Goal: Navigation & Orientation: Understand site structure

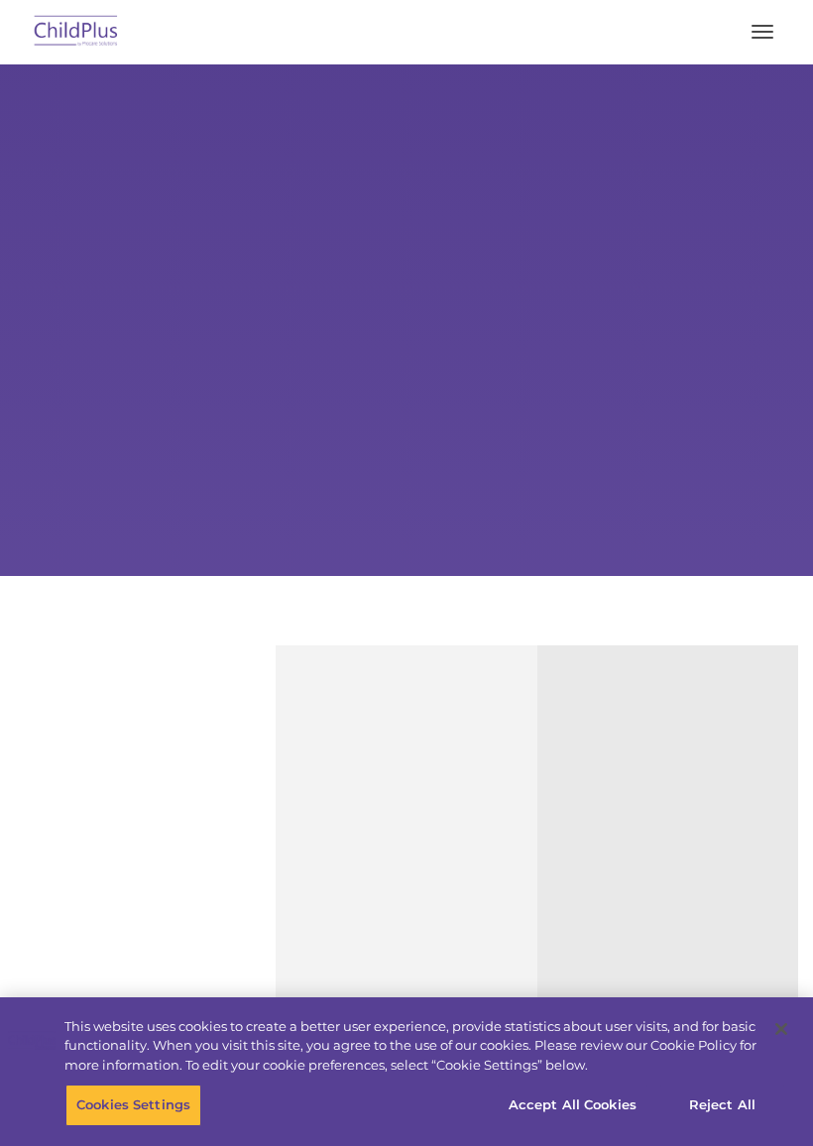
select select "MEDIUM"
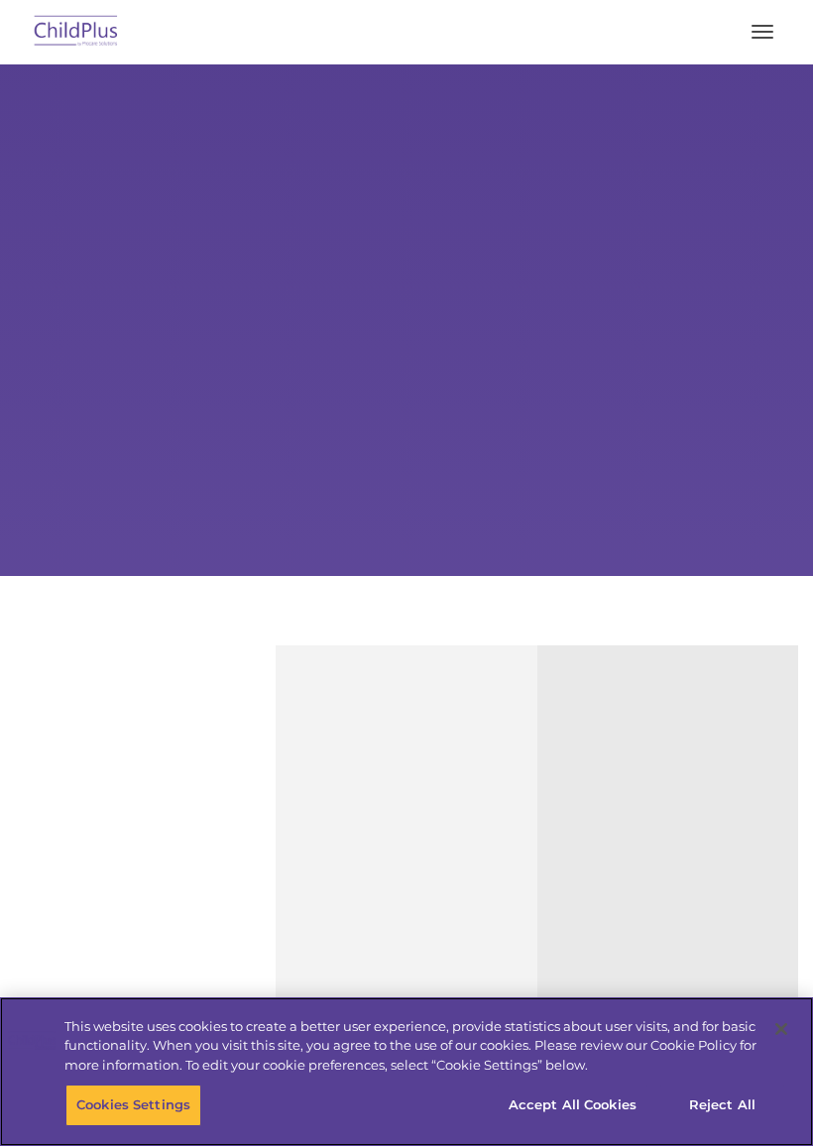
click at [599, 1107] on button "Accept All Cookies" at bounding box center [573, 1106] width 150 height 42
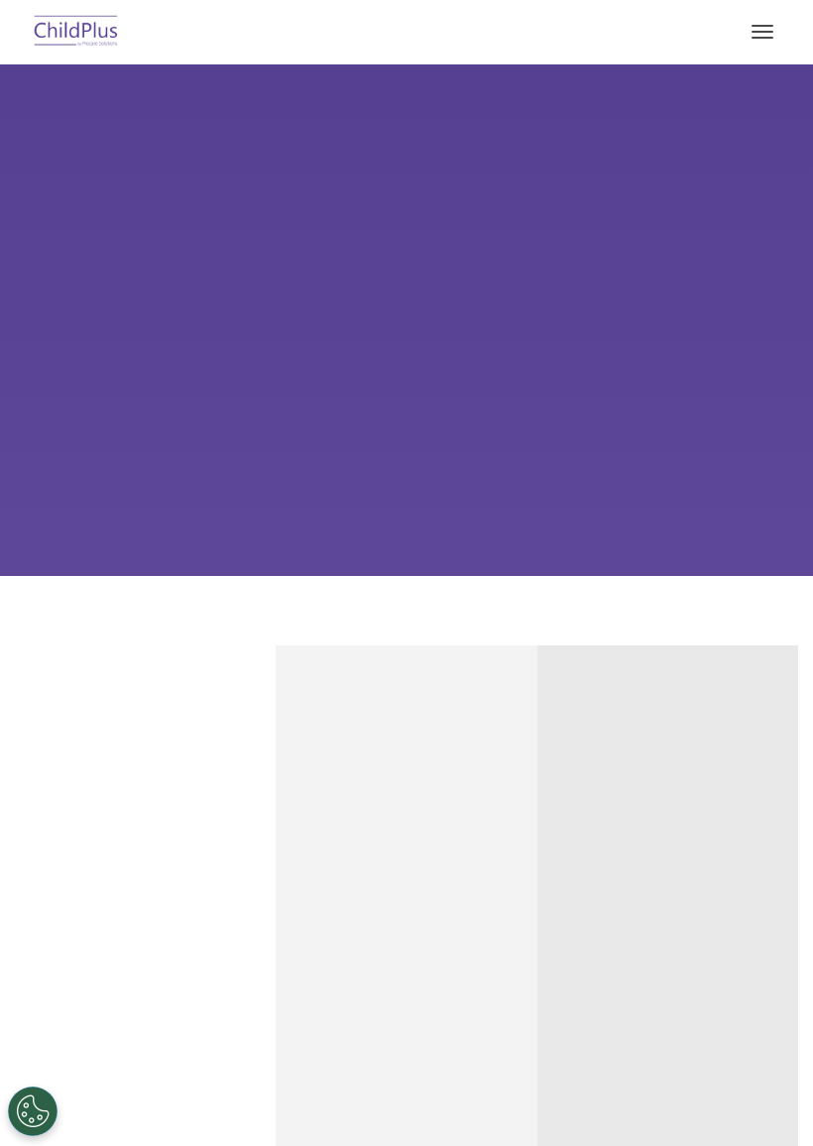
click at [78, 38] on img at bounding box center [76, 32] width 93 height 47
select select "MEDIUM"
click at [777, 17] on button "button" at bounding box center [763, 32] width 42 height 32
click at [762, 31] on span "button" at bounding box center [763, 32] width 22 height 2
click at [741, 58] on nav "Download Support | Schedule A Demo Search for: Search MENU MENU Software ChildP…" at bounding box center [406, 32] width 813 height 64
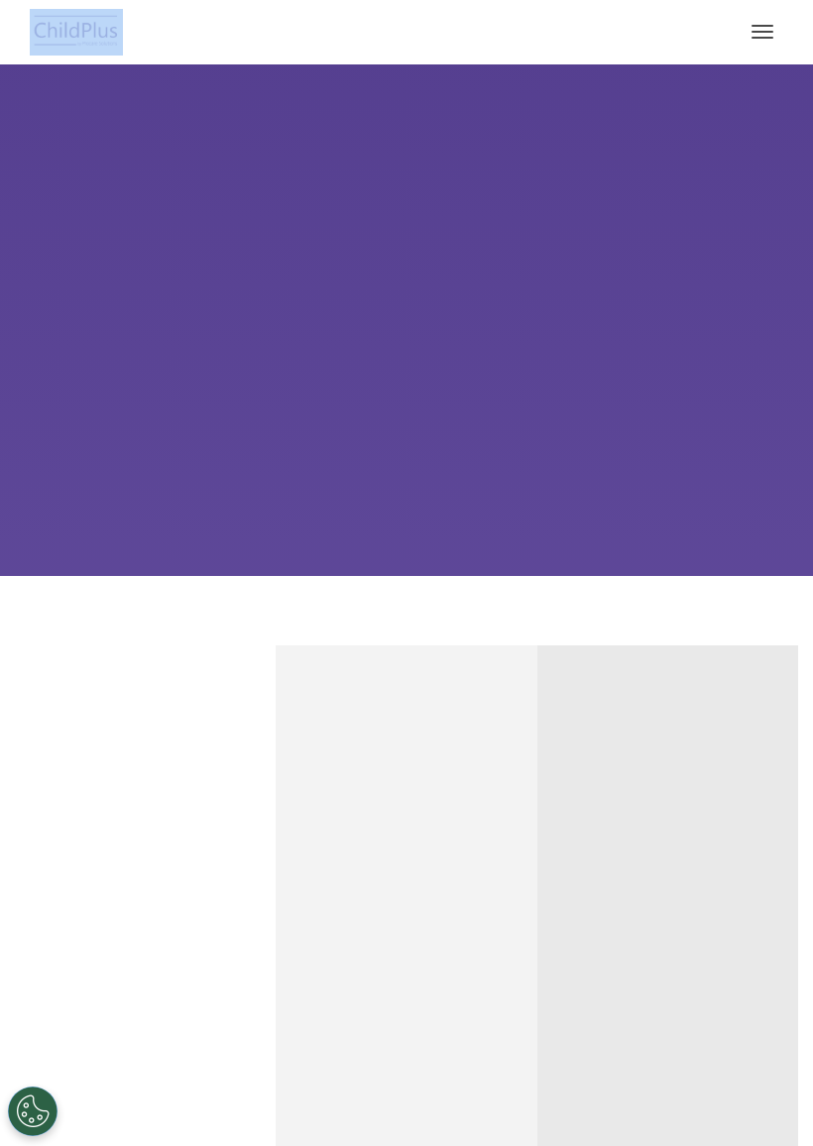
click at [665, 199] on div "Learn More Request a Demo The Future of ChildPlus is Here! Boost your productiv…" at bounding box center [406, 320] width 813 height 512
click at [53, 27] on img at bounding box center [76, 32] width 93 height 47
select select "MEDIUM"
click at [748, 27] on button "button" at bounding box center [763, 32] width 42 height 32
click at [752, 29] on button "button" at bounding box center [763, 32] width 42 height 32
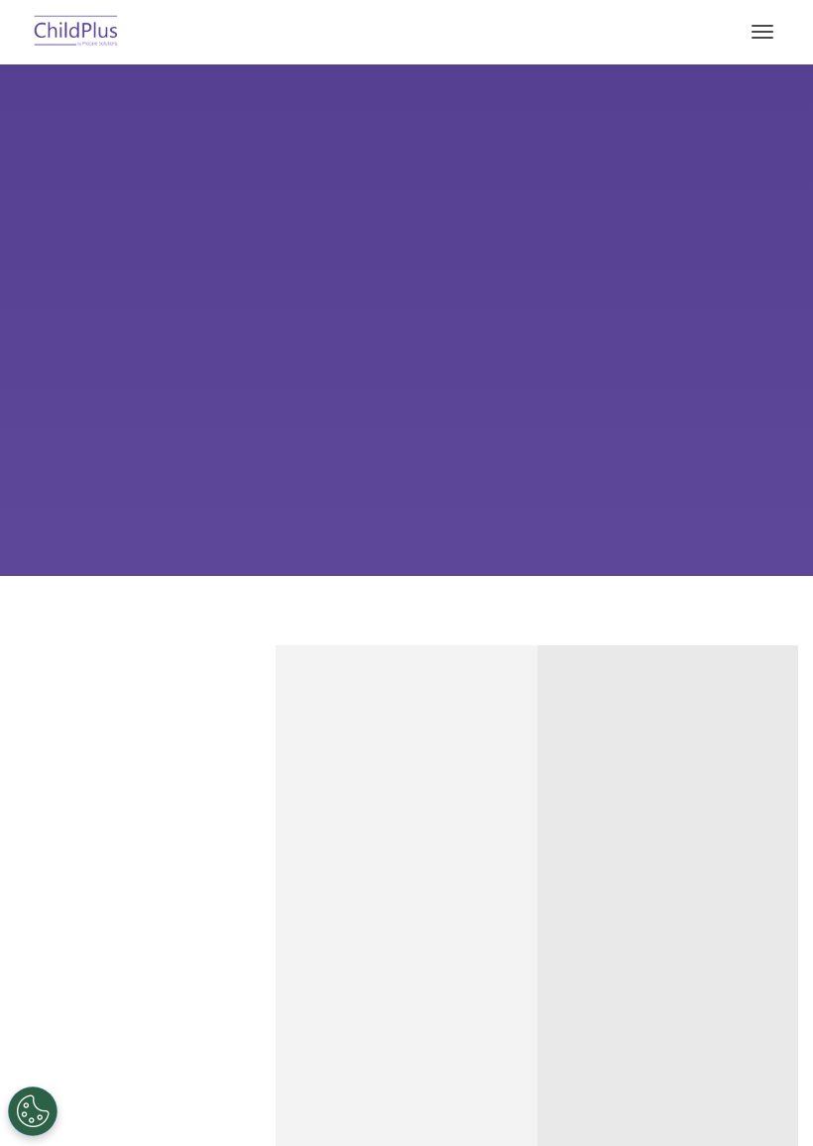
click at [760, 23] on button "button" at bounding box center [763, 32] width 42 height 32
click at [755, 39] on button "button" at bounding box center [763, 32] width 42 height 32
click at [754, 41] on button "button" at bounding box center [763, 32] width 42 height 32
click at [771, 32] on span "button" at bounding box center [763, 32] width 22 height 2
click at [767, 17] on button "button" at bounding box center [763, 32] width 42 height 32
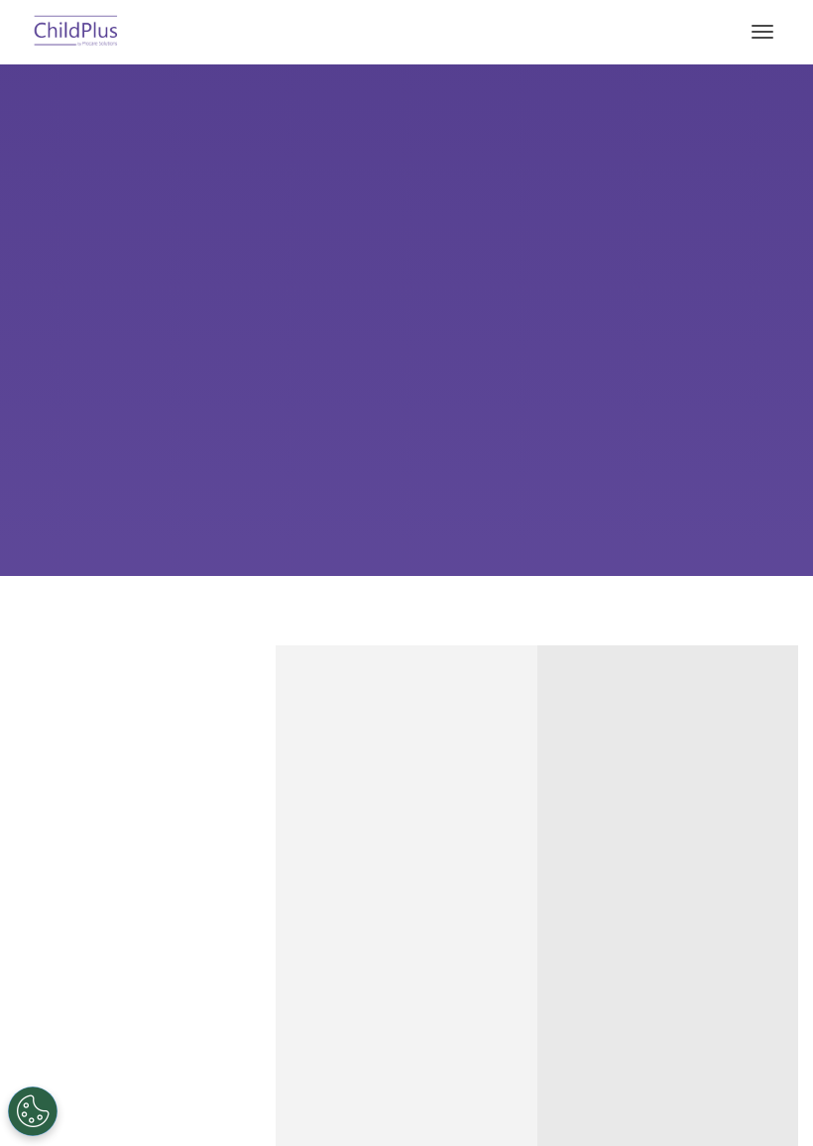
click at [761, 29] on button "button" at bounding box center [763, 32] width 42 height 32
